Goal: Find contact information: Find contact information

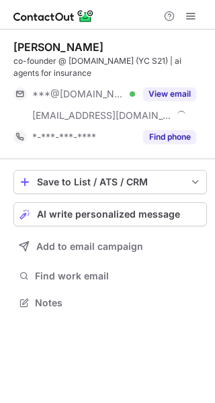
scroll to position [293, 215]
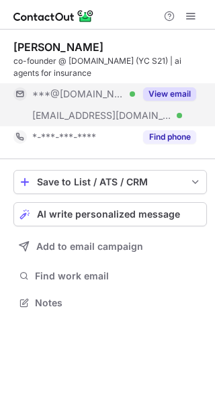
click at [180, 94] on button "View email" at bounding box center [169, 93] width 53 height 13
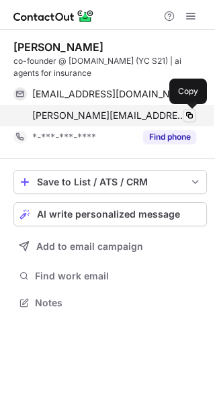
click at [191, 117] on span at bounding box center [189, 115] width 11 height 11
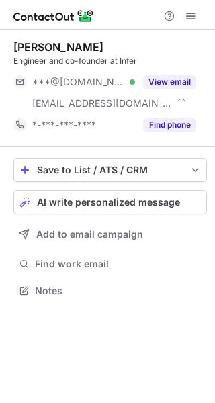
scroll to position [281, 215]
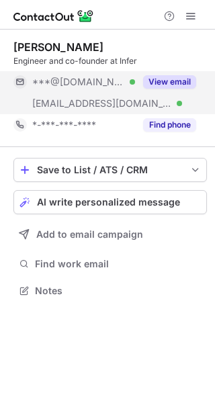
click at [158, 82] on button "View email" at bounding box center [169, 81] width 53 height 13
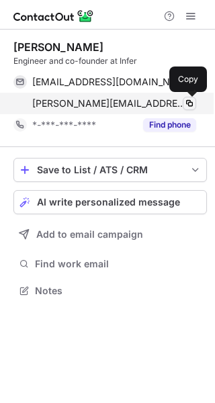
click at [189, 104] on span at bounding box center [189, 103] width 11 height 11
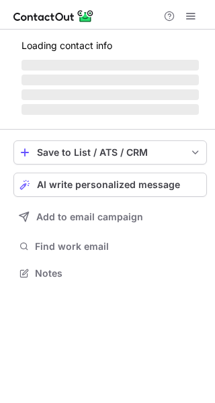
scroll to position [293, 215]
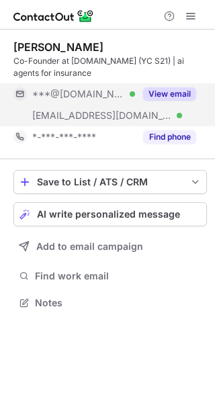
click at [175, 94] on button "View email" at bounding box center [169, 93] width 53 height 13
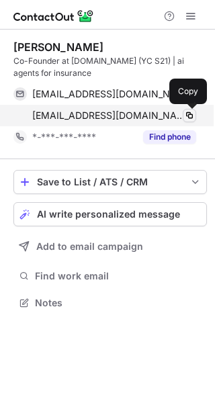
click at [188, 119] on span at bounding box center [189, 115] width 11 height 11
